Goal: Information Seeking & Learning: Learn about a topic

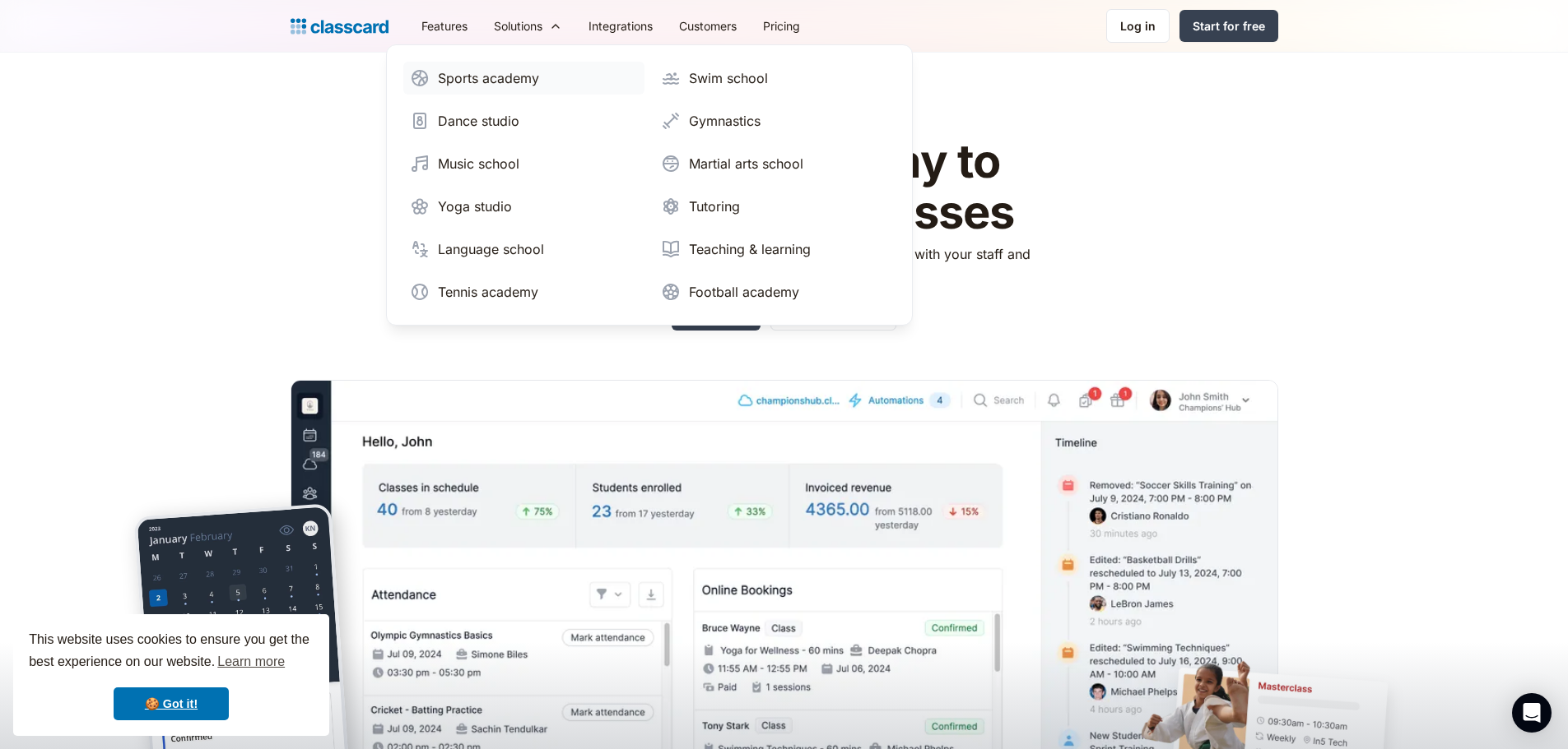
click at [519, 71] on div "Sports academy" at bounding box center [488, 78] width 101 height 20
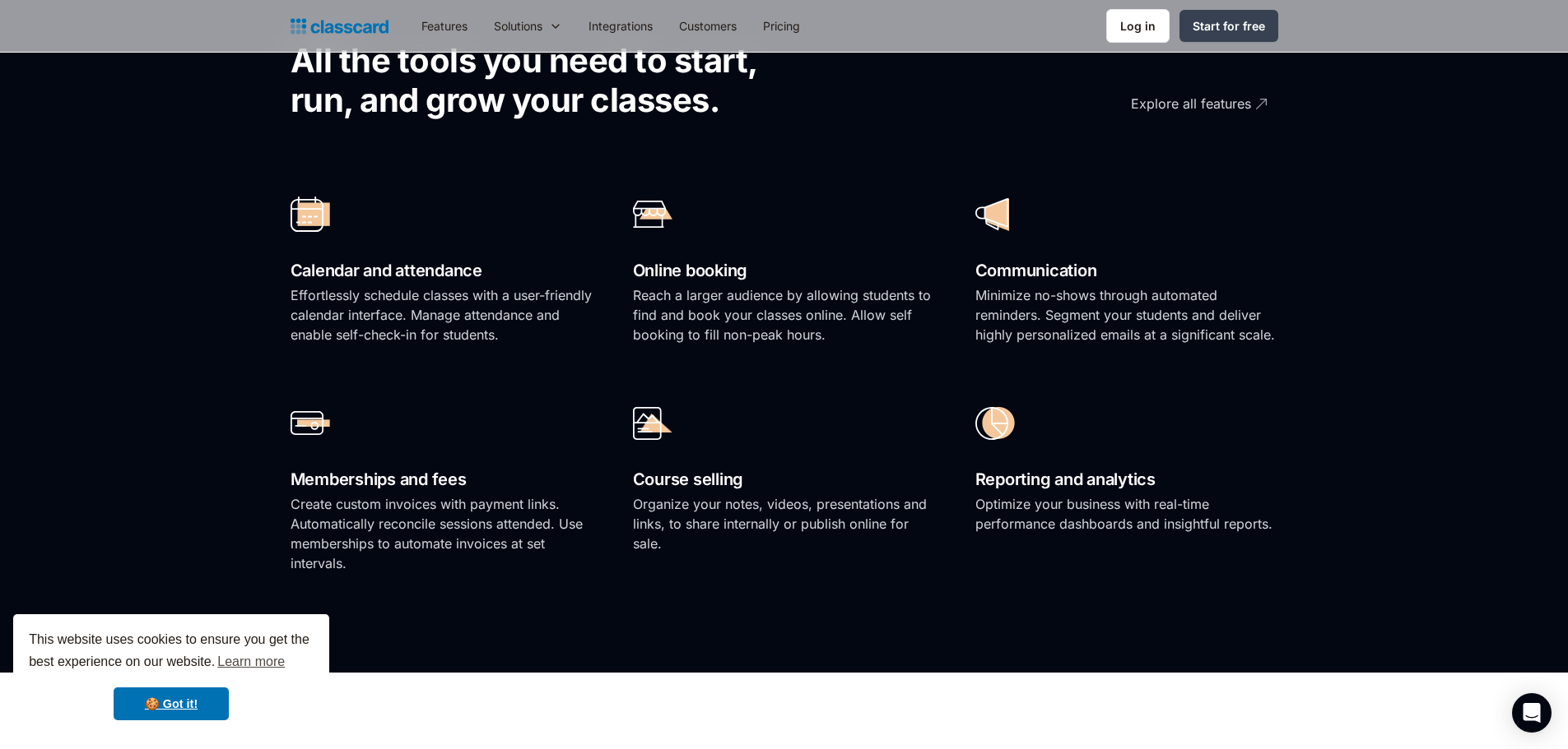
scroll to position [1069, 0]
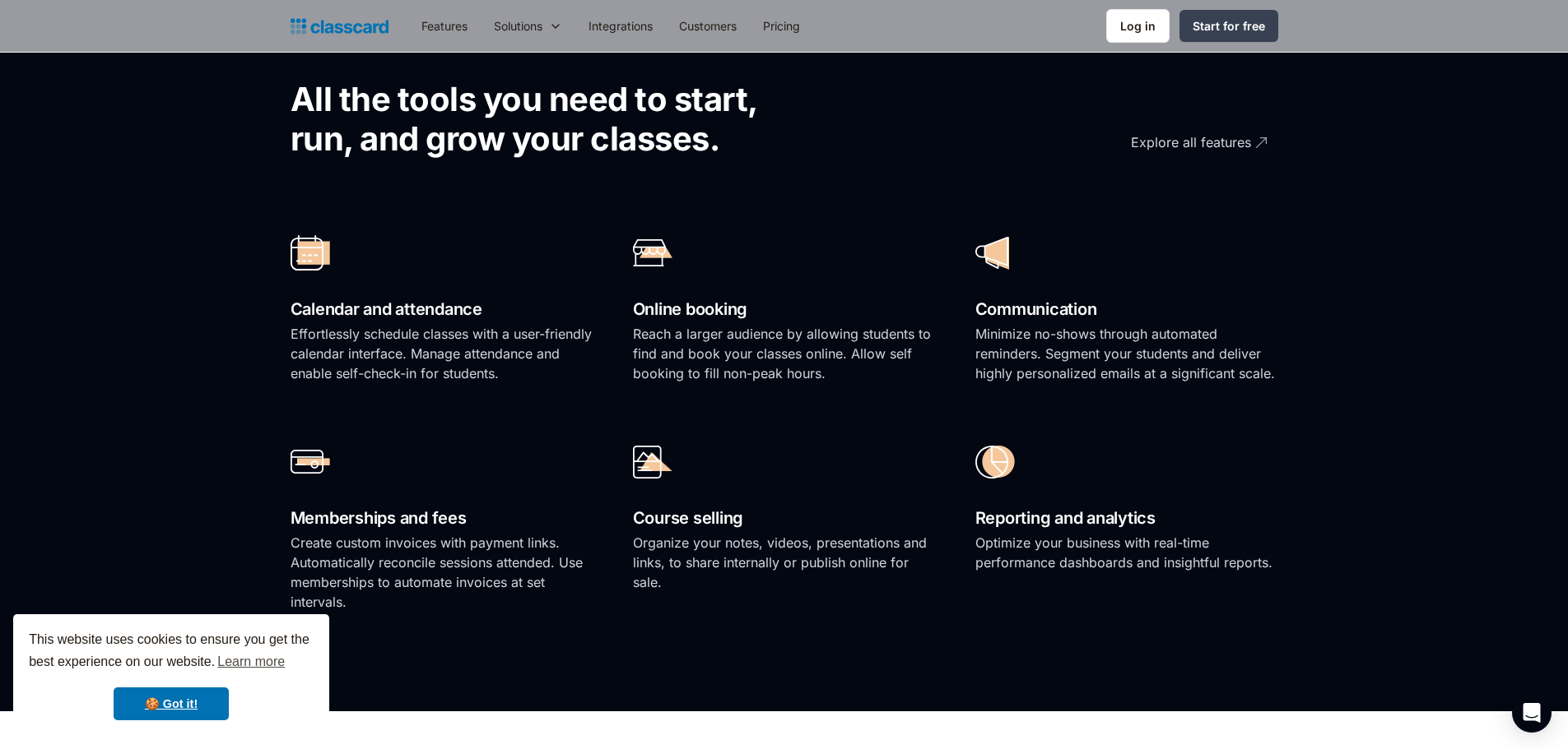
click at [248, 37] on div "Features Resources Blog The latest industry news, updates and info. Customer st…" at bounding box center [784, 26] width 1568 height 52
click at [339, 12] on div "Features Resources Blog The latest industry news, updates and info. Customer st…" at bounding box center [784, 26] width 987 height 37
click at [339, 20] on img "home" at bounding box center [339, 27] width 98 height 23
